Goal: Transaction & Acquisition: Download file/media

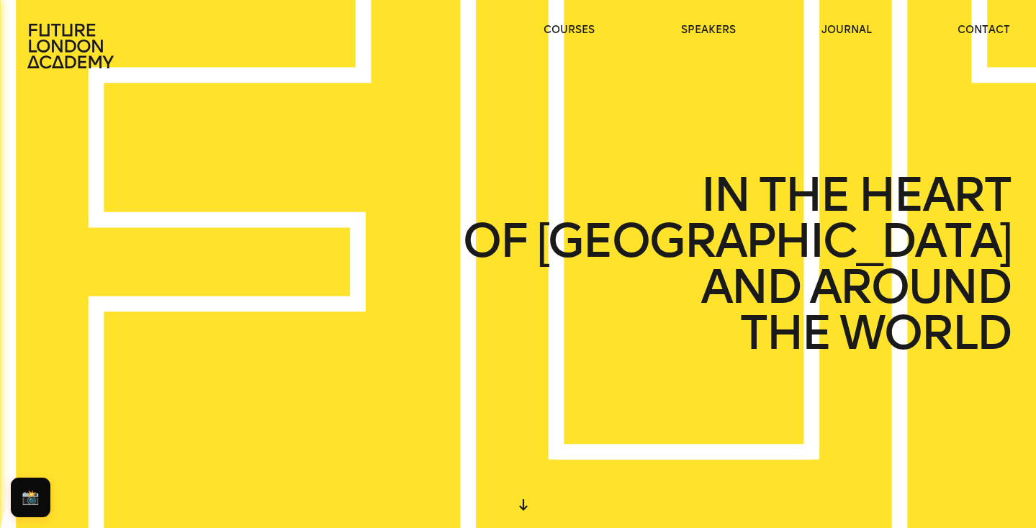
click at [464, 211] on div "IN THE HEART OF LONDON AND AROUND THE WORLD" at bounding box center [518, 264] width 1036 height 528
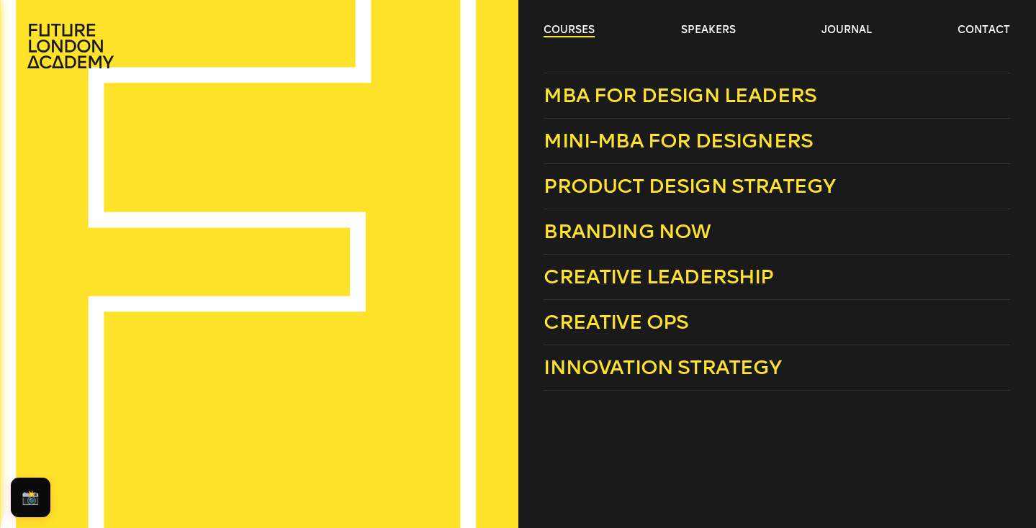
click at [575, 30] on link "courses" at bounding box center [568, 30] width 51 height 14
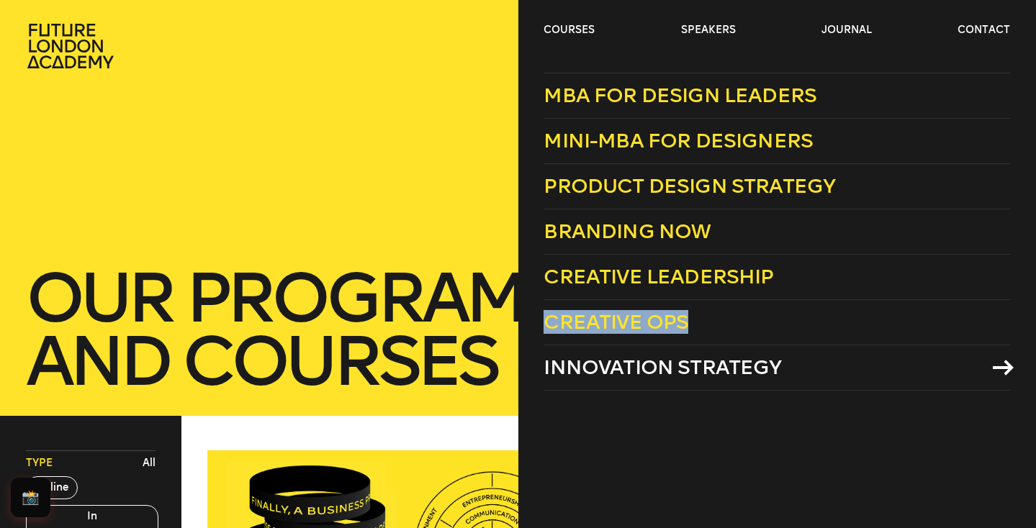
click at [636, 381] on link "Innovation Strategy" at bounding box center [776, 367] width 466 height 45
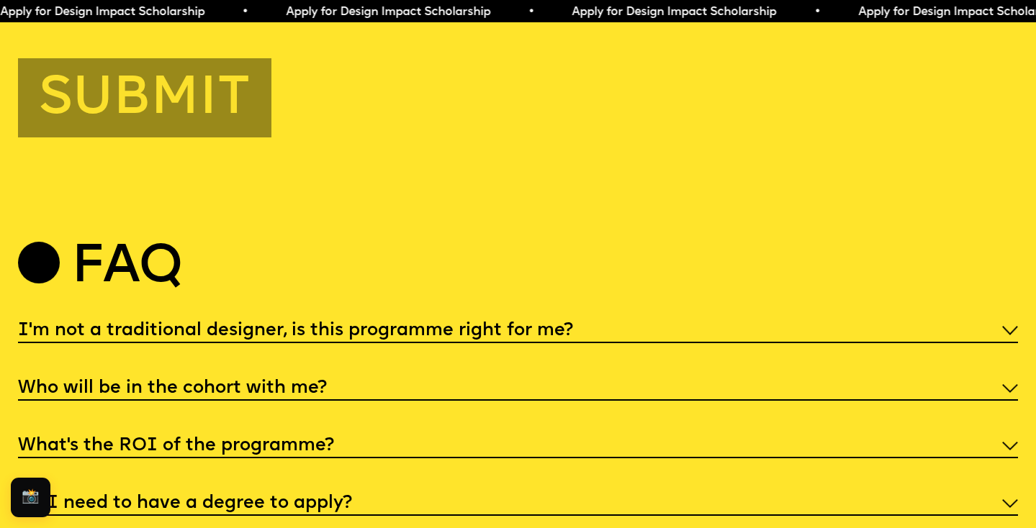
scroll to position [5192, 0]
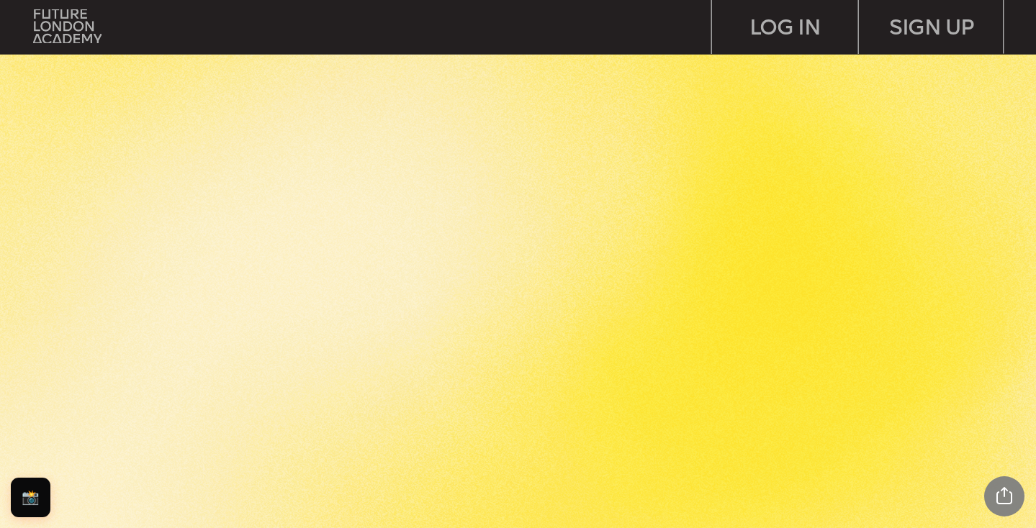
scroll to position [2775, 0]
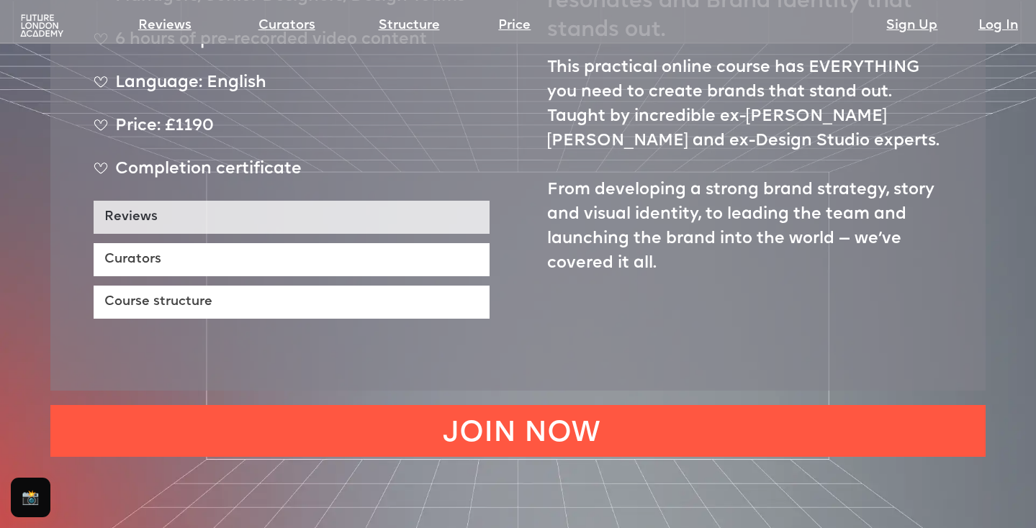
scroll to position [715, 0]
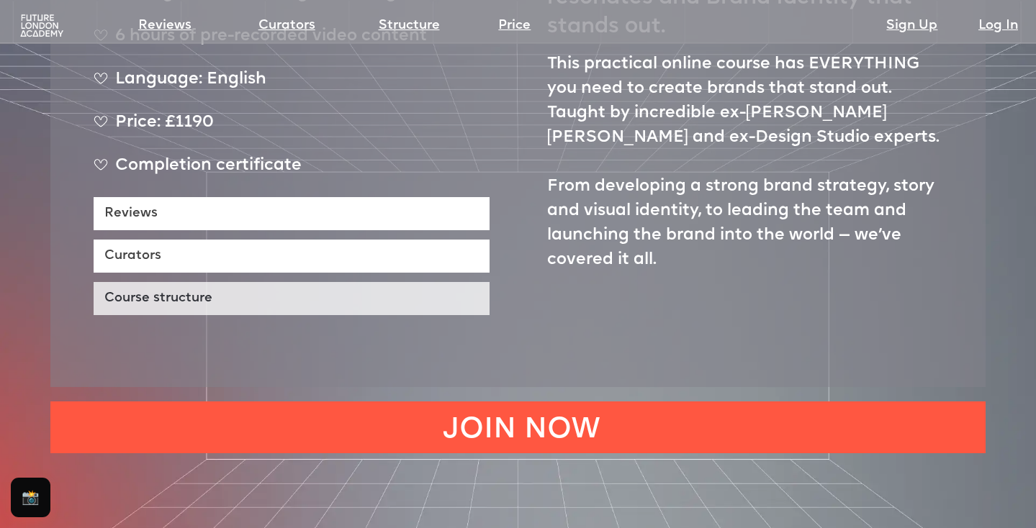
click at [299, 282] on link "Course structure" at bounding box center [292, 298] width 396 height 33
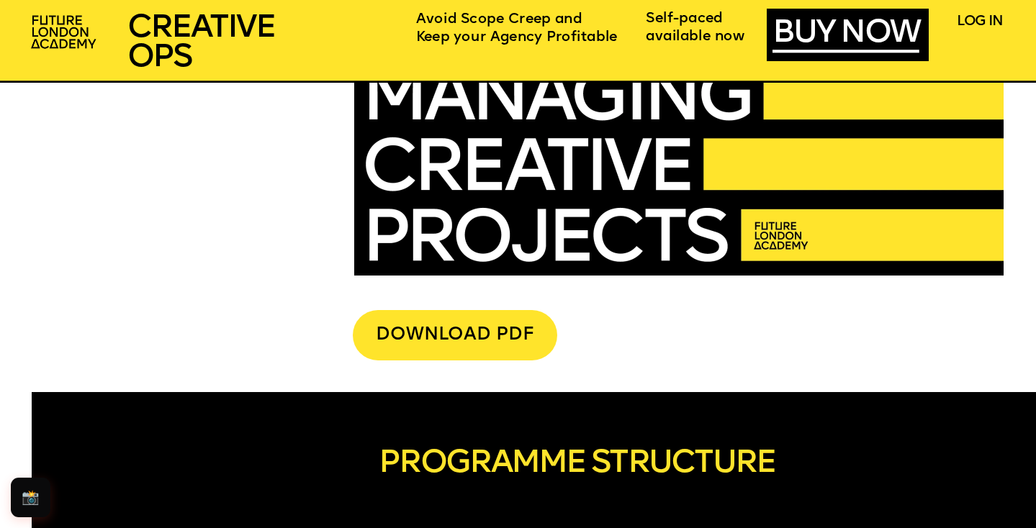
scroll to position [3675, 0]
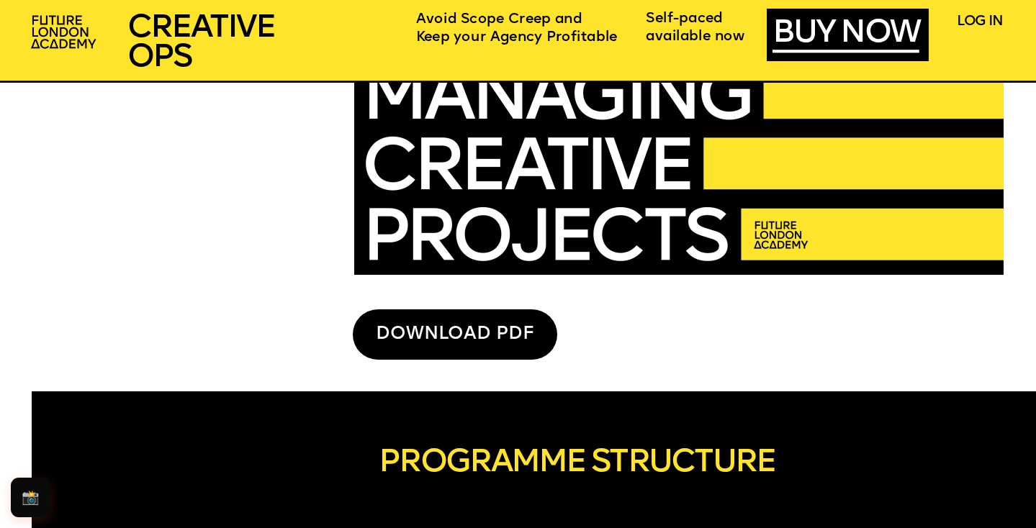
drag, startPoint x: 459, startPoint y: 345, endPoint x: 472, endPoint y: 347, distance: 13.0
click at [460, 345] on div "DOWNLOAD PDF" at bounding box center [455, 334] width 204 height 50
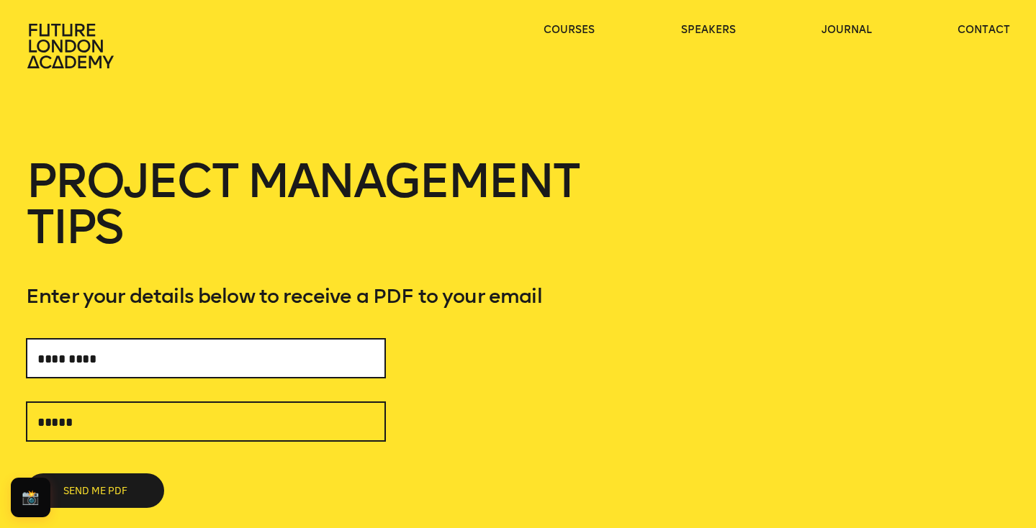
click at [292, 359] on input "text" at bounding box center [206, 358] width 360 height 40
type input "**********"
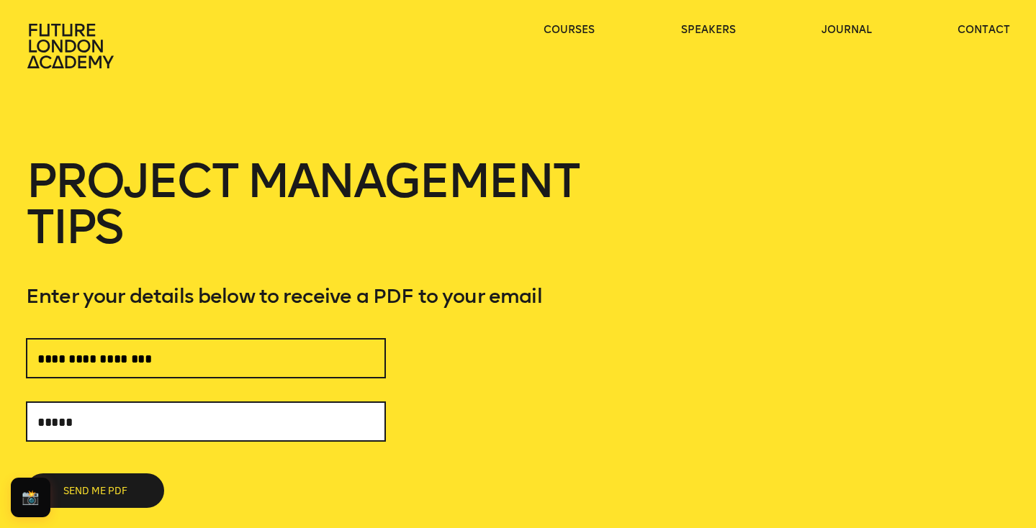
click at [207, 421] on input "text" at bounding box center [206, 422] width 360 height 40
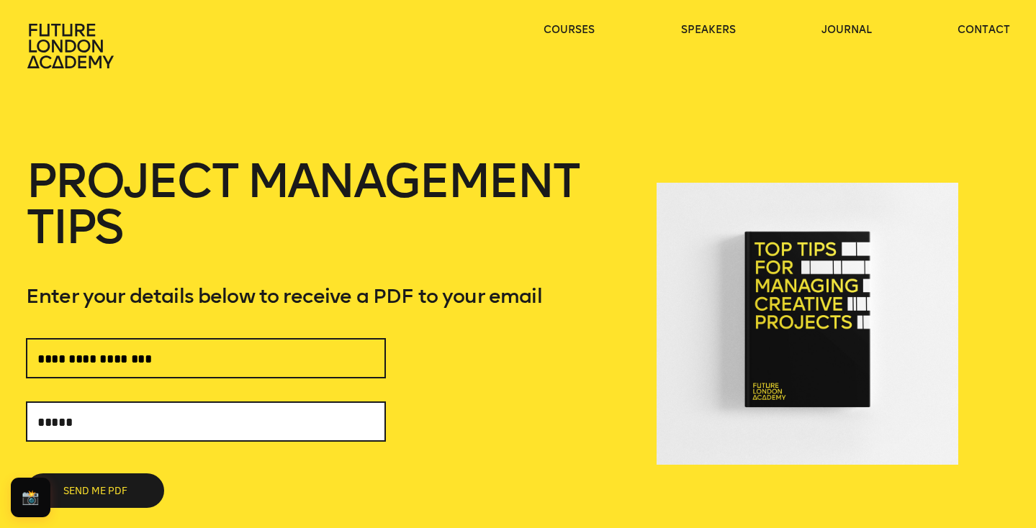
type input "**********"
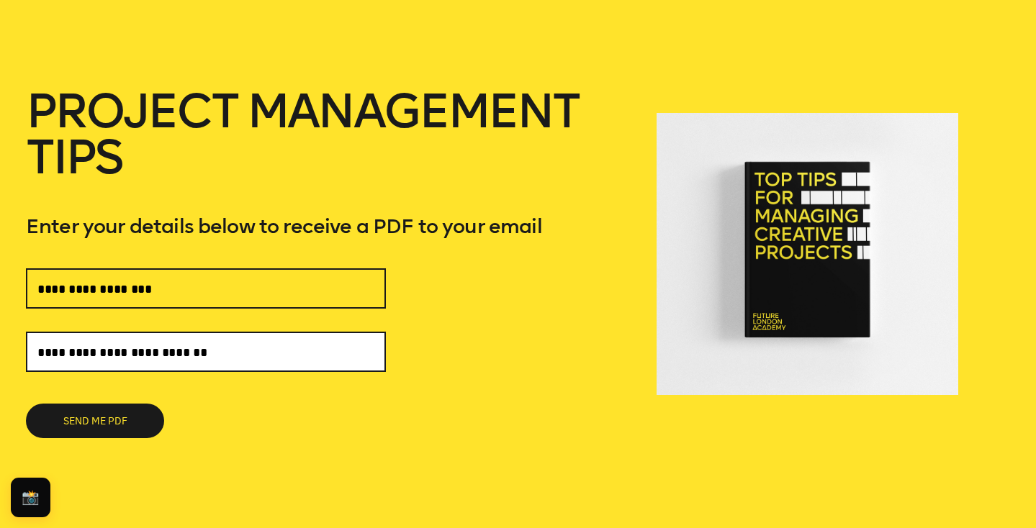
scroll to position [93, 0]
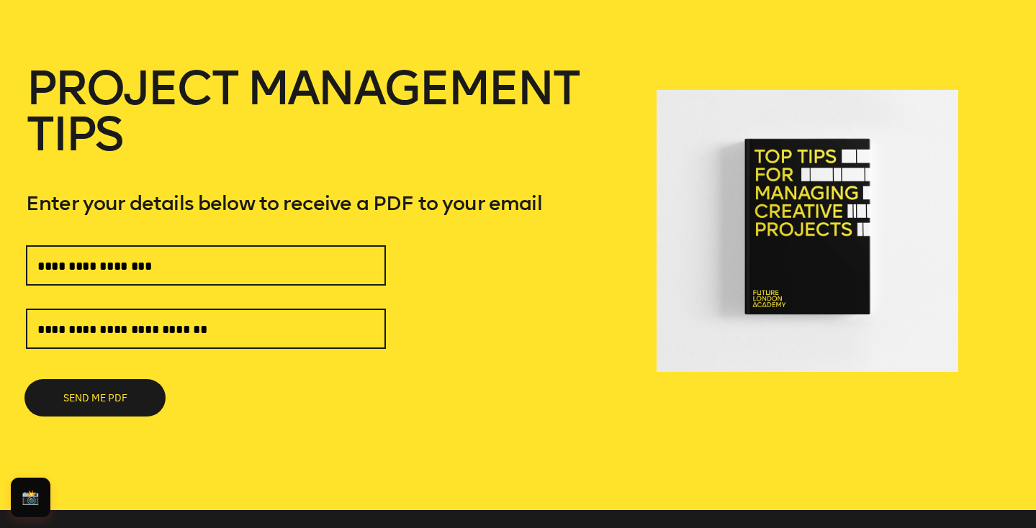
click at [123, 401] on button "SEND ME PDF" at bounding box center [95, 398] width 138 height 35
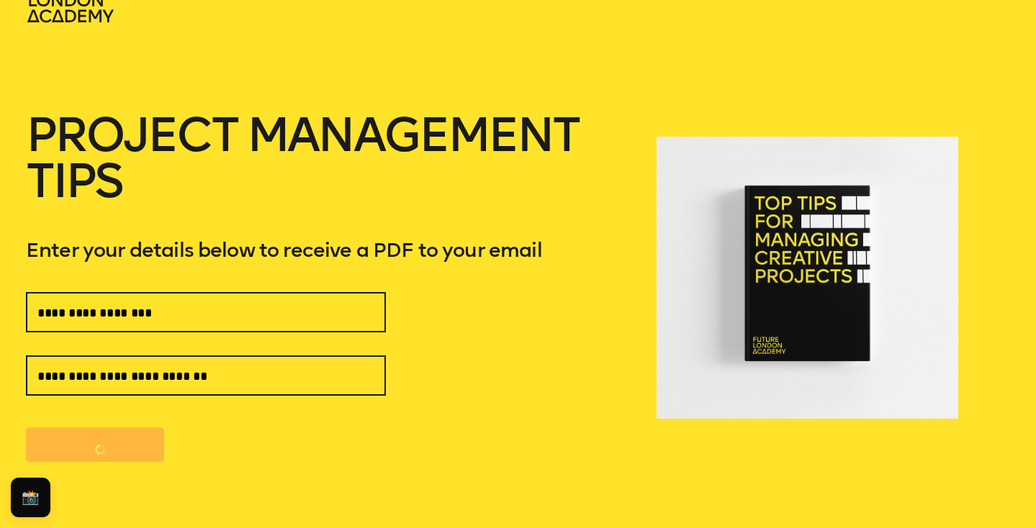
scroll to position [0, 0]
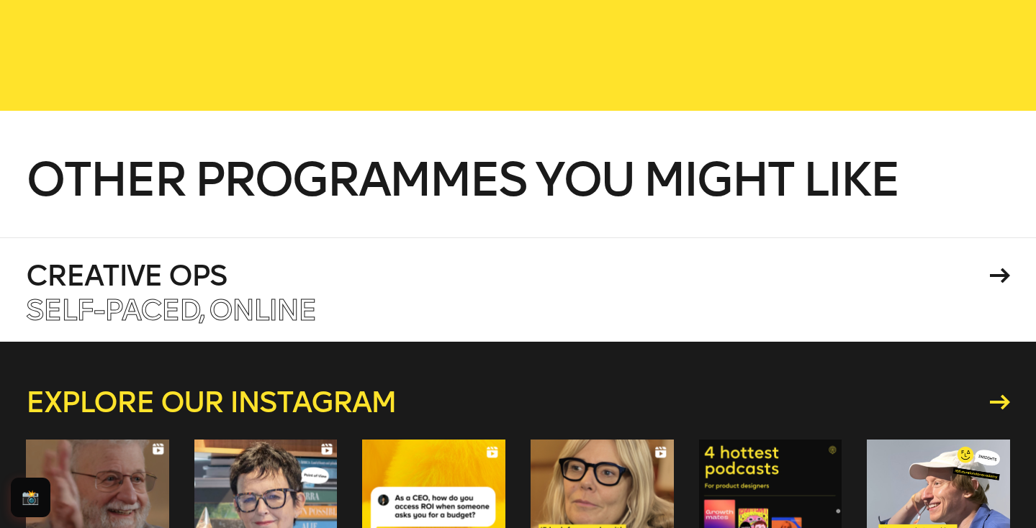
scroll to position [210, 0]
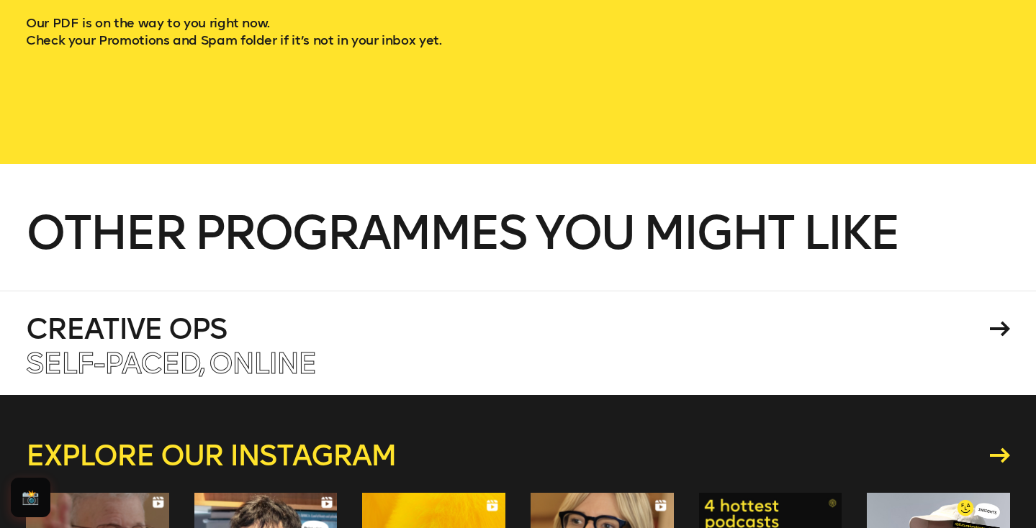
click at [631, 225] on span "Other programmes you might like" at bounding box center [462, 232] width 872 height 57
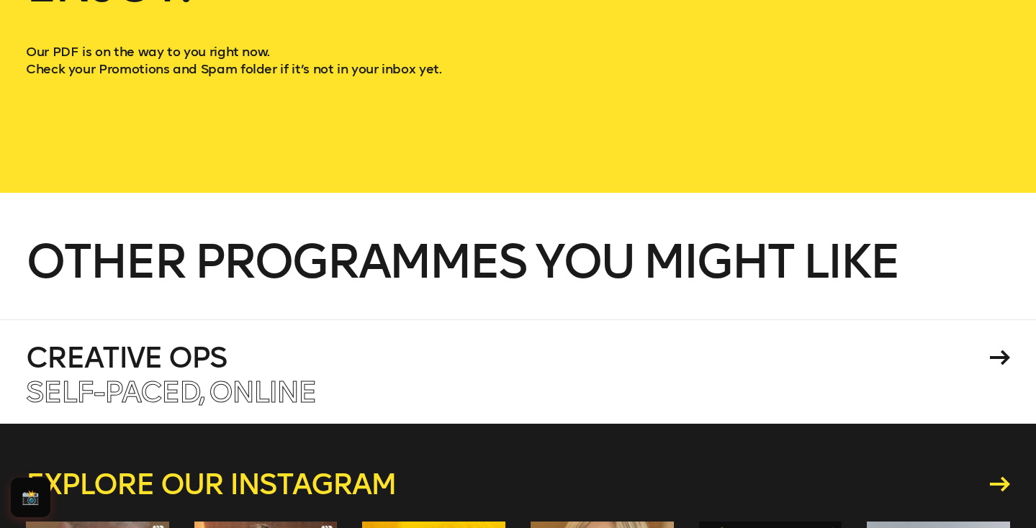
scroll to position [174, 0]
